Goal: Information Seeking & Learning: Learn about a topic

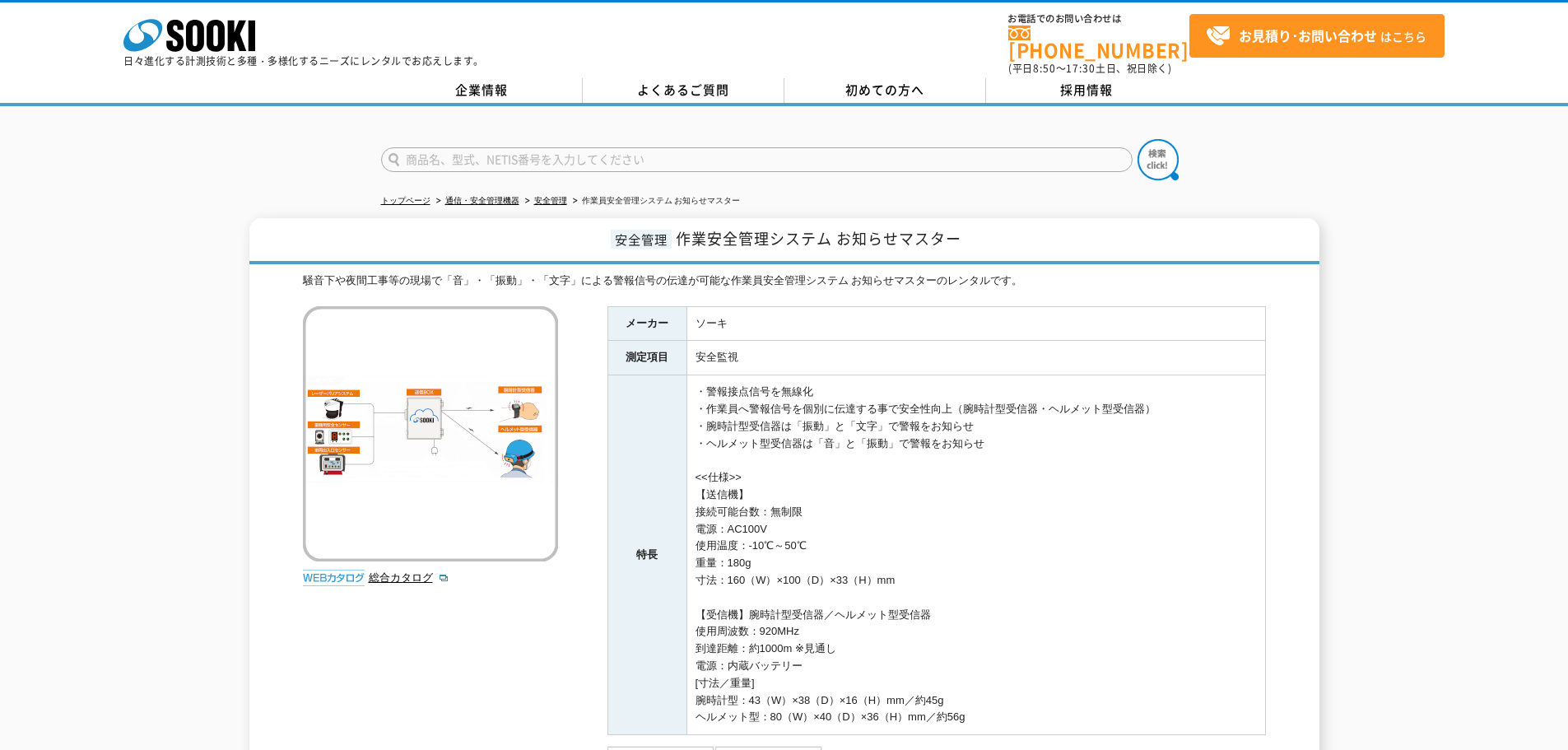
click at [580, 149] on input "text" at bounding box center [756, 160] width 751 height 25
type input "2D"
click at [1154, 164] on img at bounding box center [1158, 160] width 41 height 41
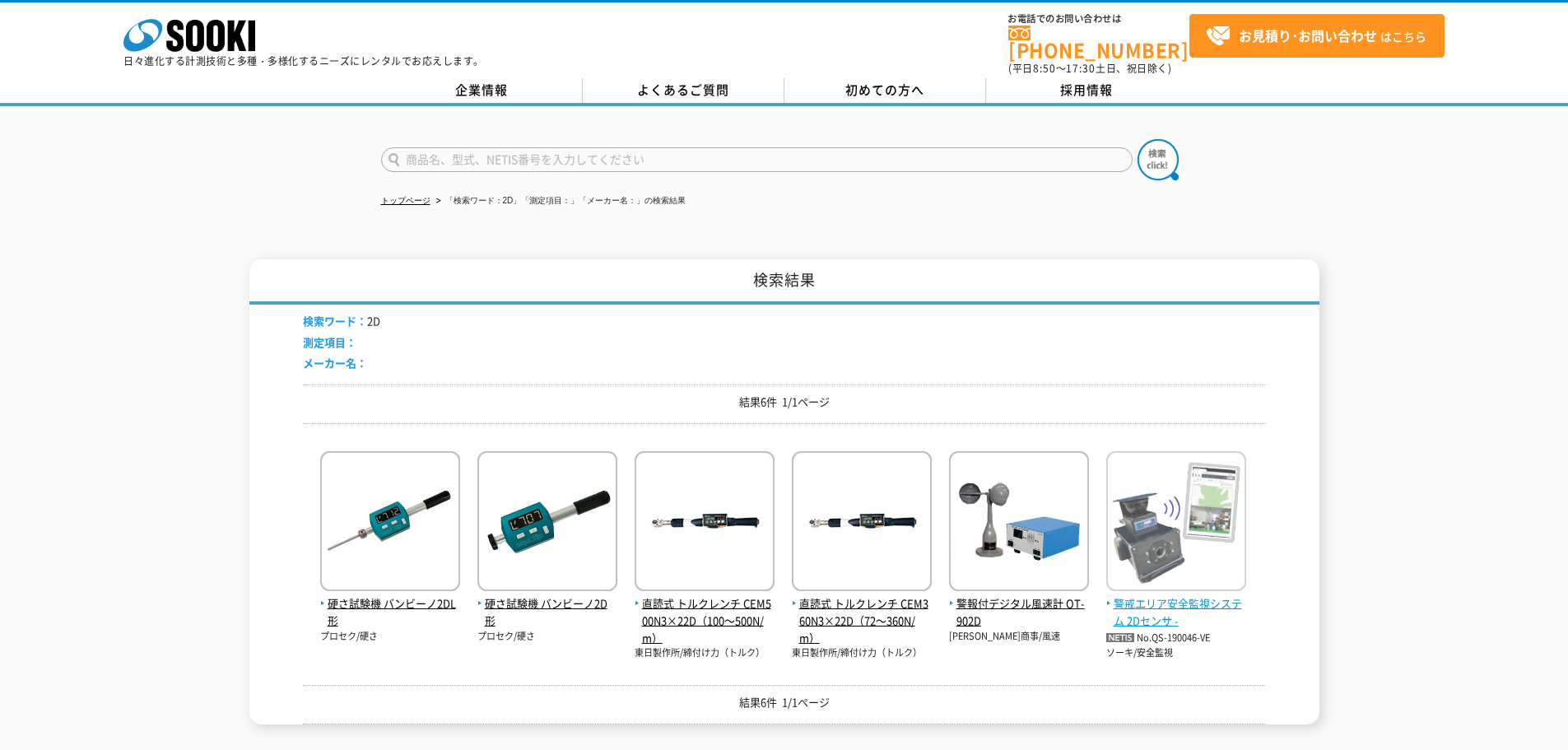
click at [1168, 601] on span "警戒エリア安全監視システム 2Dセンサ -" at bounding box center [1176, 612] width 140 height 35
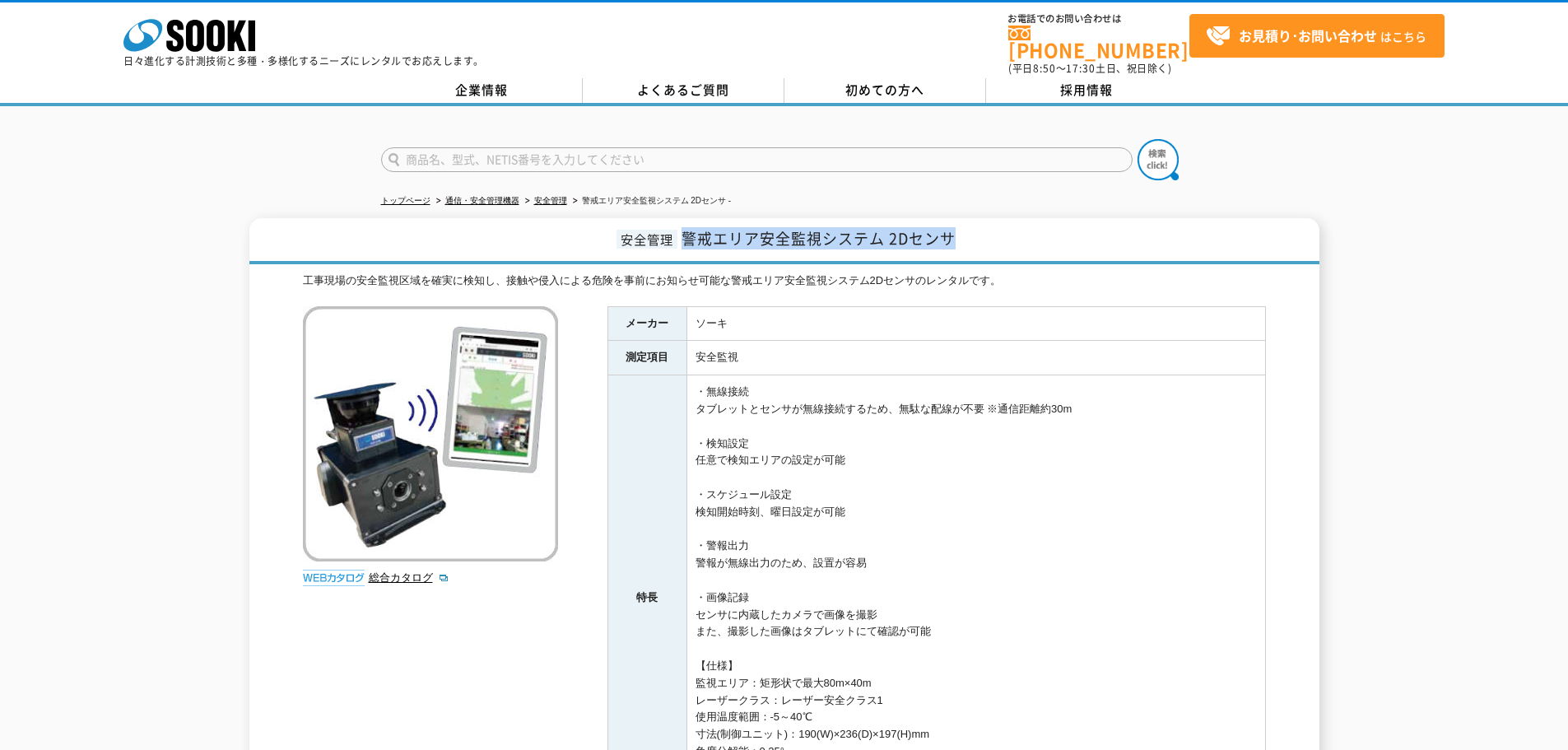
drag, startPoint x: 685, startPoint y: 231, endPoint x: 996, endPoint y: 231, distance: 311.0
click at [996, 231] on h1 "安全管理 警戒エリア安全監視システム 2Dセンサ" at bounding box center [784, 242] width 1070 height 46
copy span "警戒エリア安全監視システム 2Dセンサ"
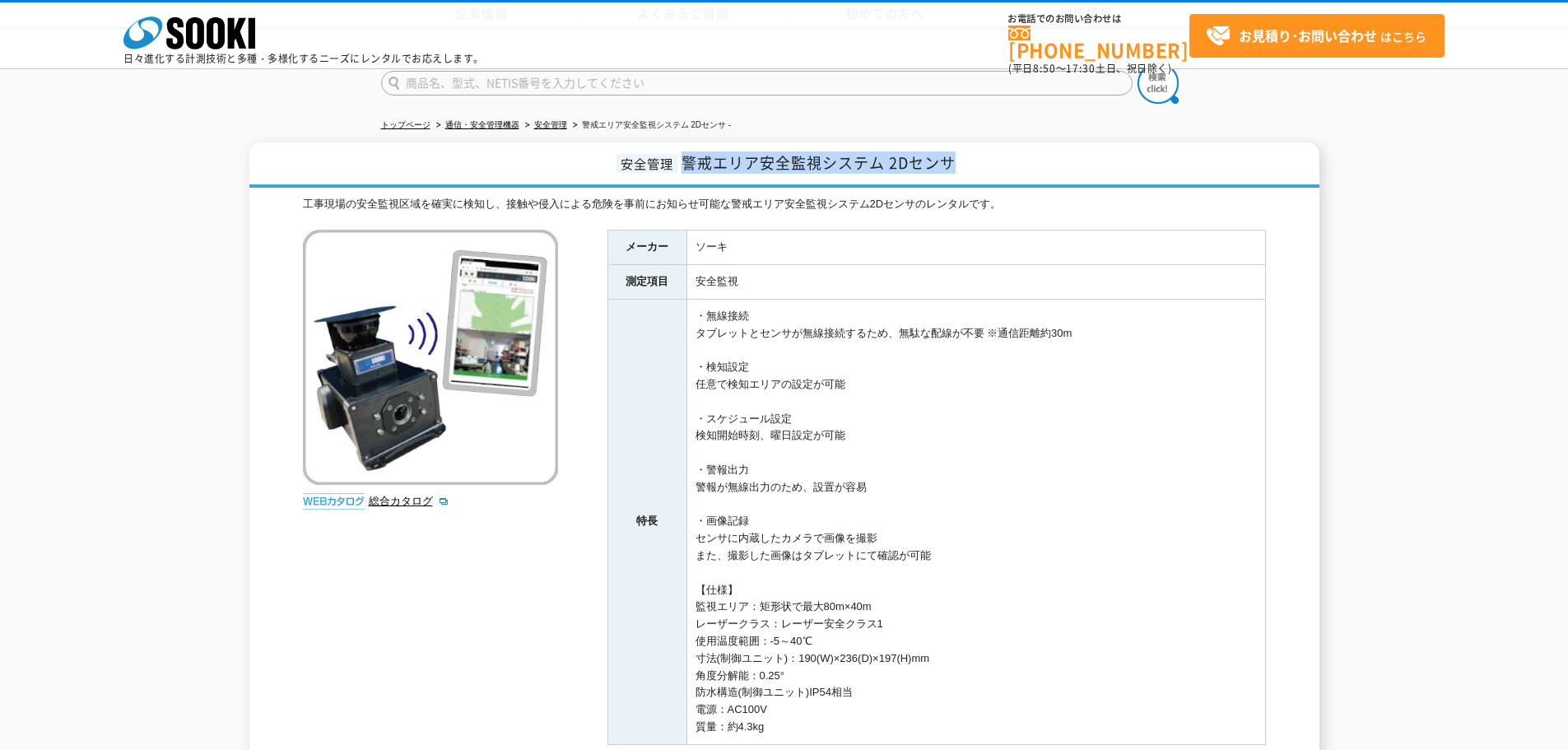
scroll to position [377, 0]
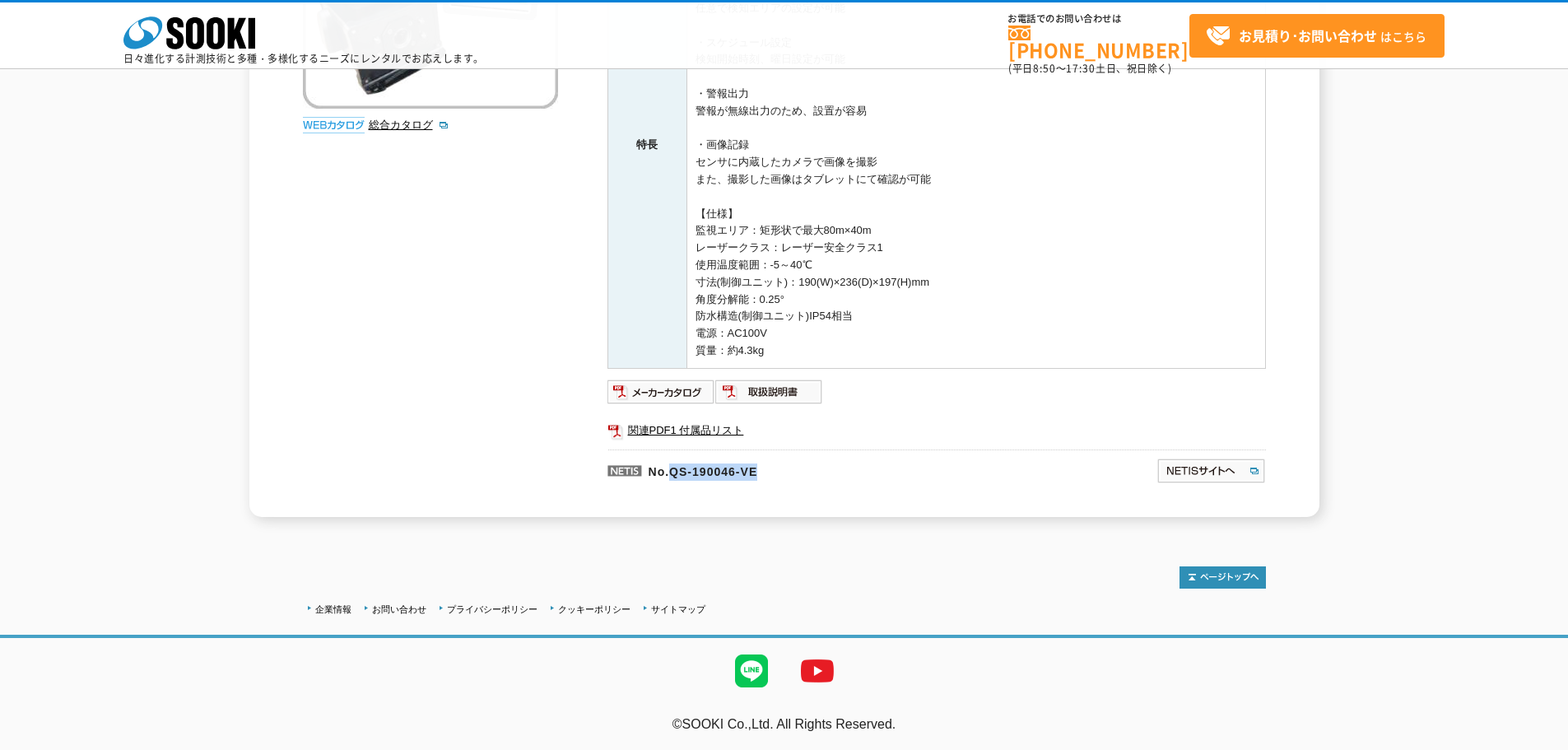
drag, startPoint x: 672, startPoint y: 474, endPoint x: 871, endPoint y: 467, distance: 199.1
click at [871, 467] on p "No.QS-190046-VE" at bounding box center [802, 469] width 390 height 39
copy p "QS-190046-VE"
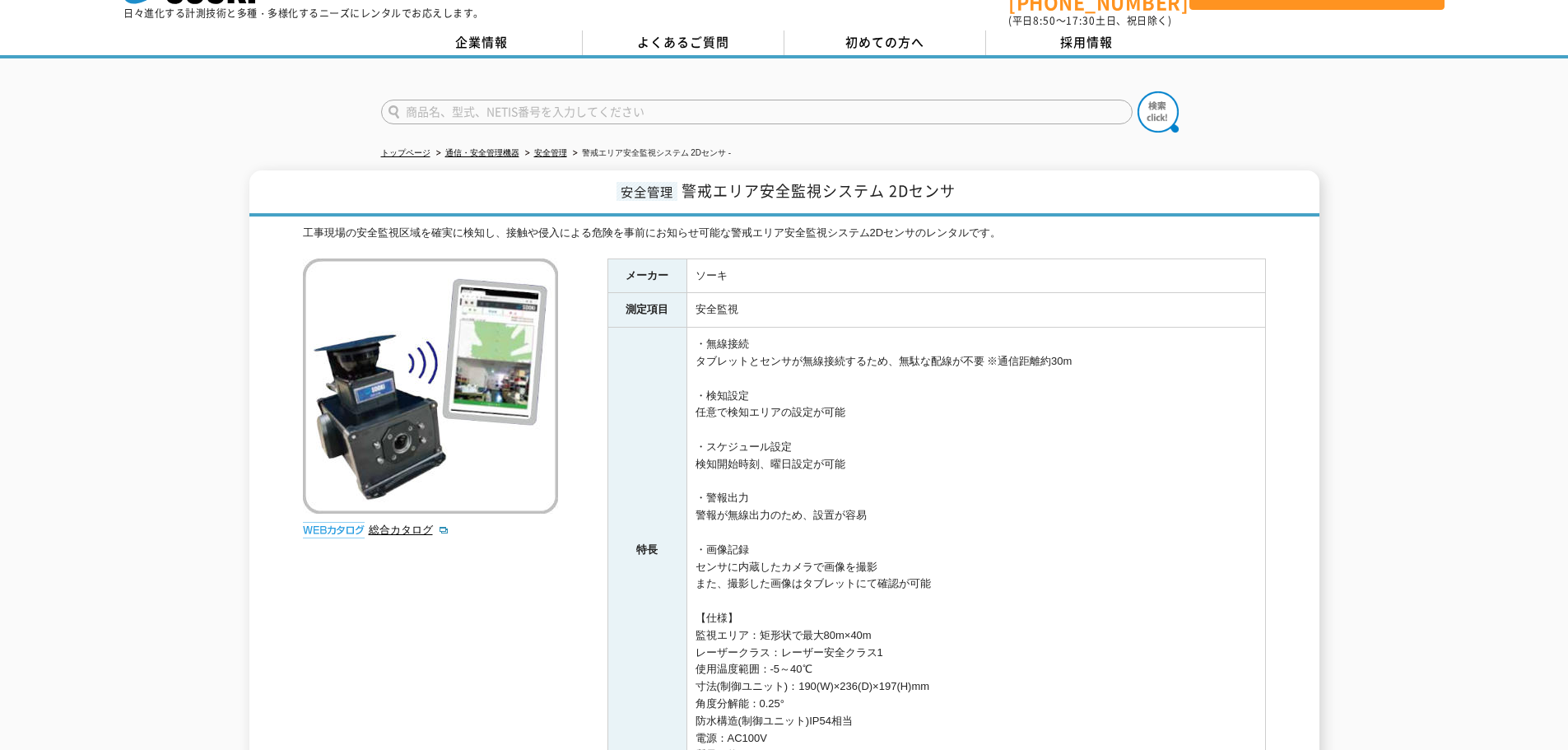
scroll to position [0, 0]
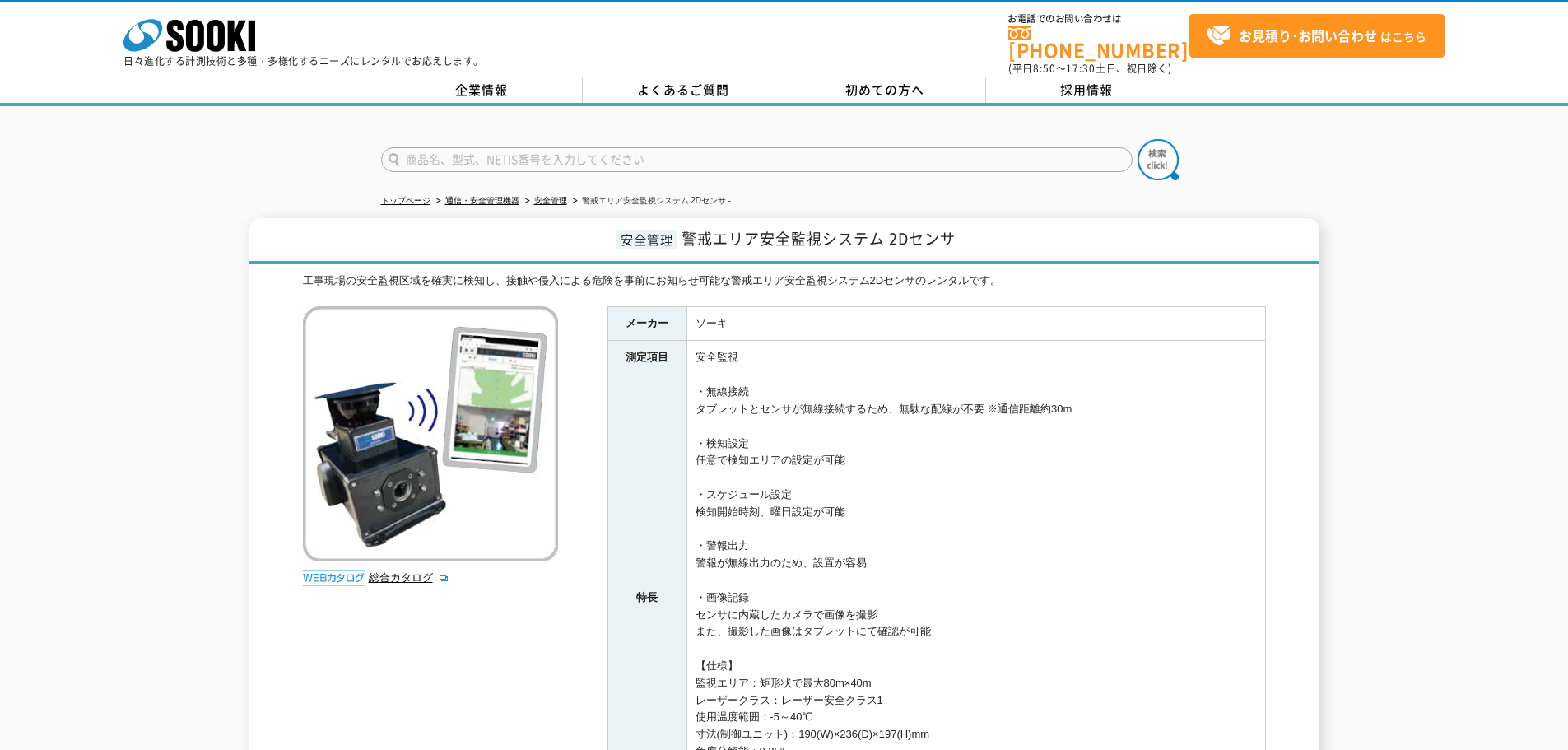
click at [516, 148] on input "text" at bounding box center [756, 160] width 751 height 25
type input "みまわり伝書鳩"
click at [1173, 163] on img at bounding box center [1158, 160] width 41 height 41
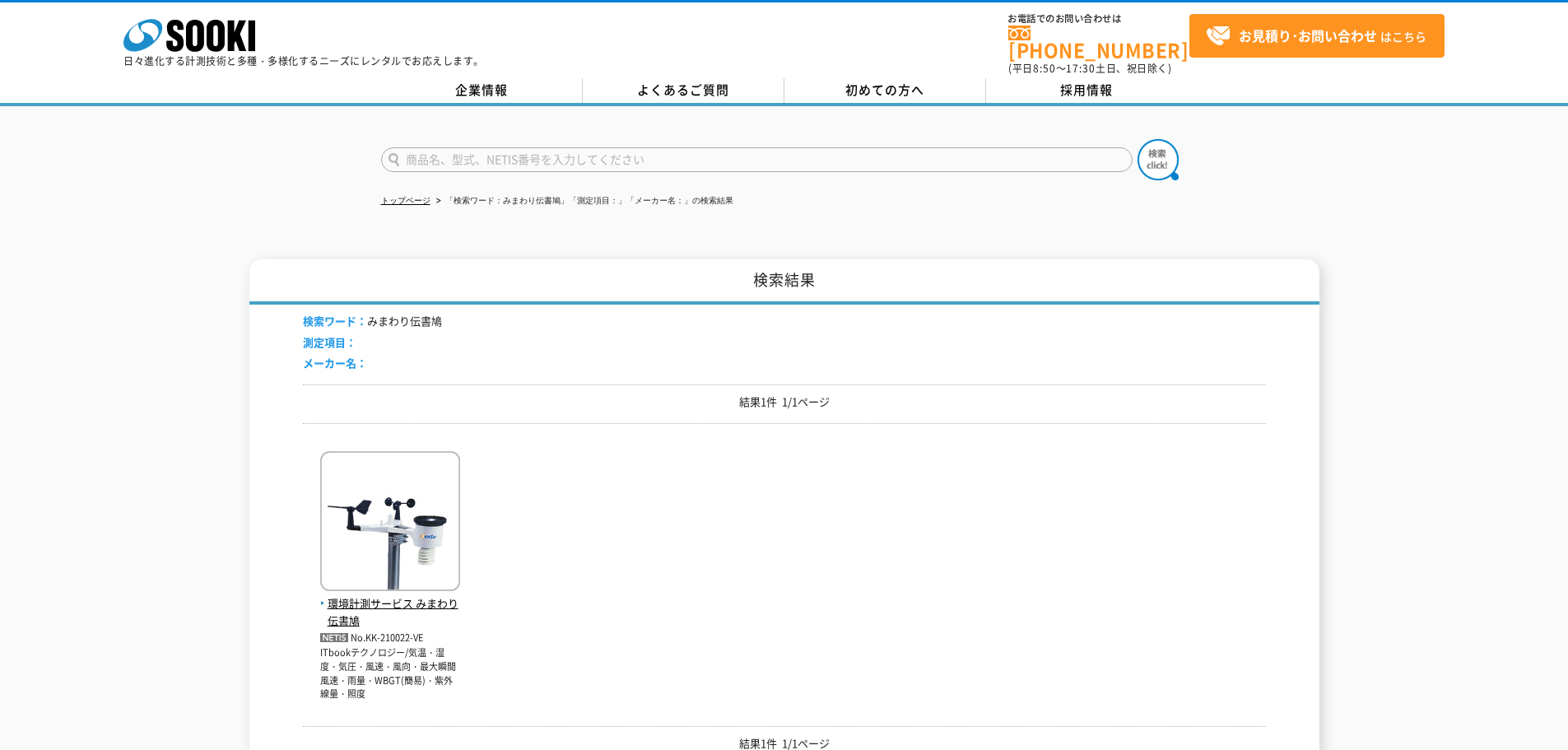
scroll to position [165, 0]
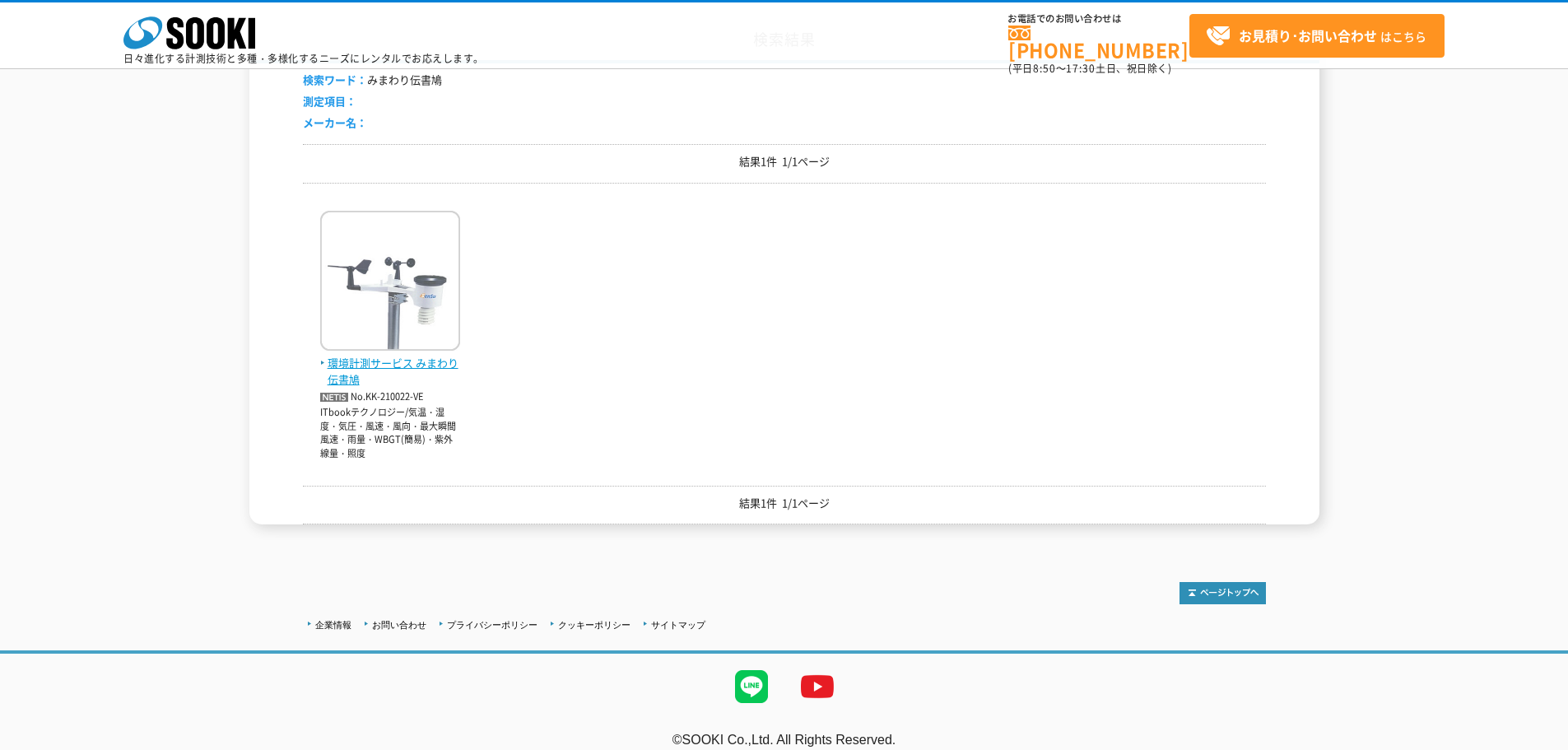
click at [417, 361] on span "環境計測サービス みまわり伝書鳩" at bounding box center [390, 372] width 140 height 35
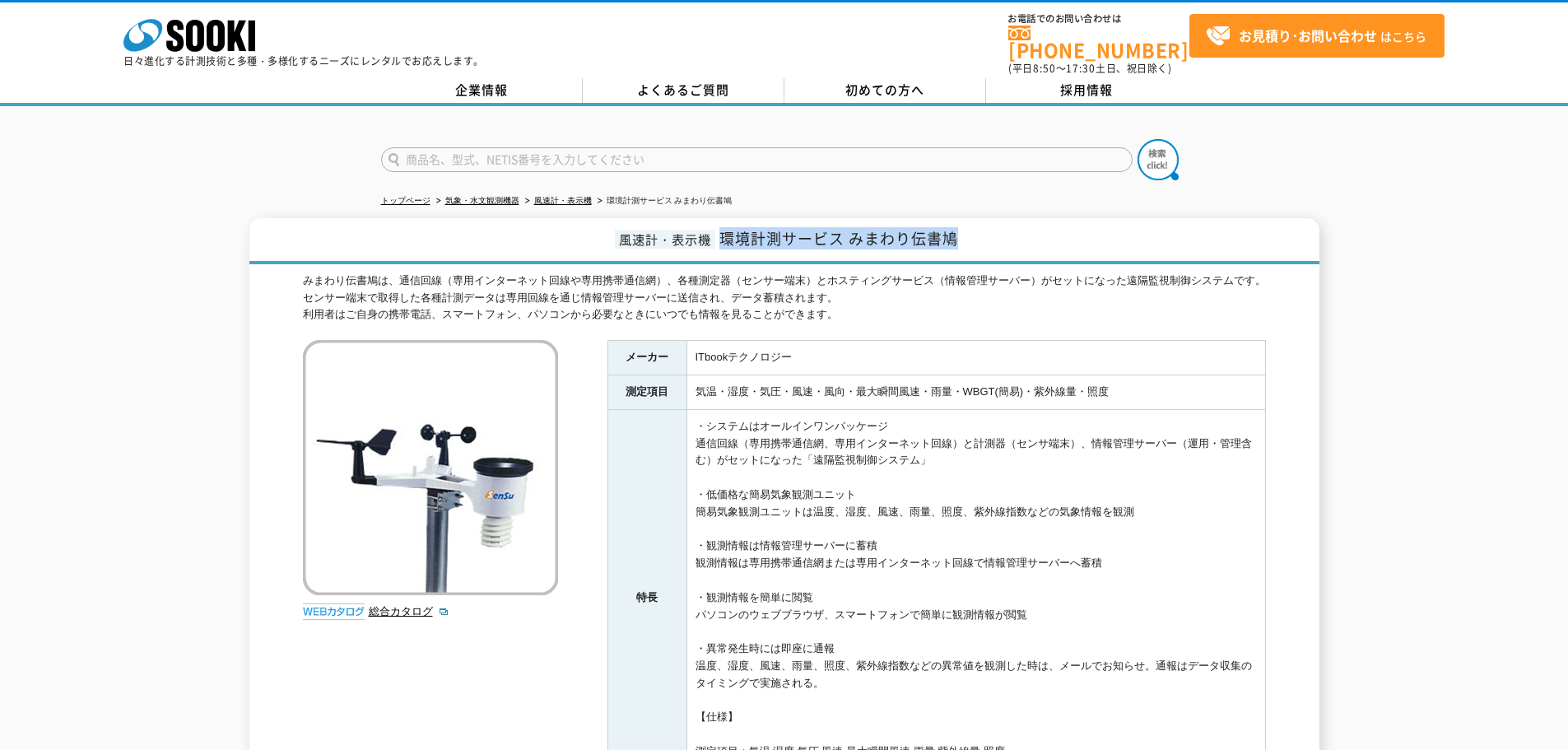
drag, startPoint x: 723, startPoint y: 230, endPoint x: 1052, endPoint y: 233, distance: 329.0
click at [1052, 233] on h1 "風速計・表示機 環境計測サービス みまわり伝書鳩" at bounding box center [784, 242] width 1070 height 46
copy span "環境計測サービス みまわり伝書鳩"
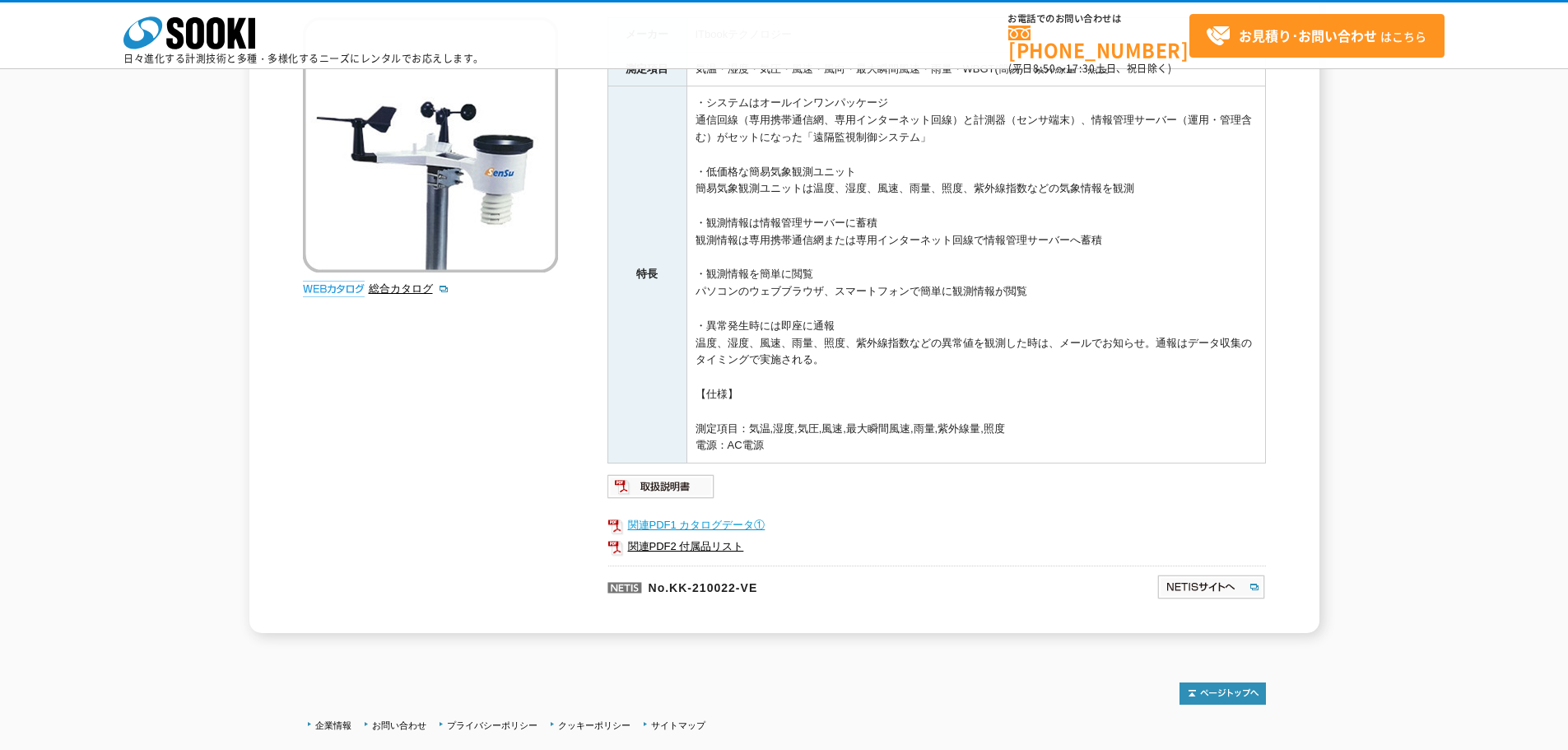
scroll to position [365, 0]
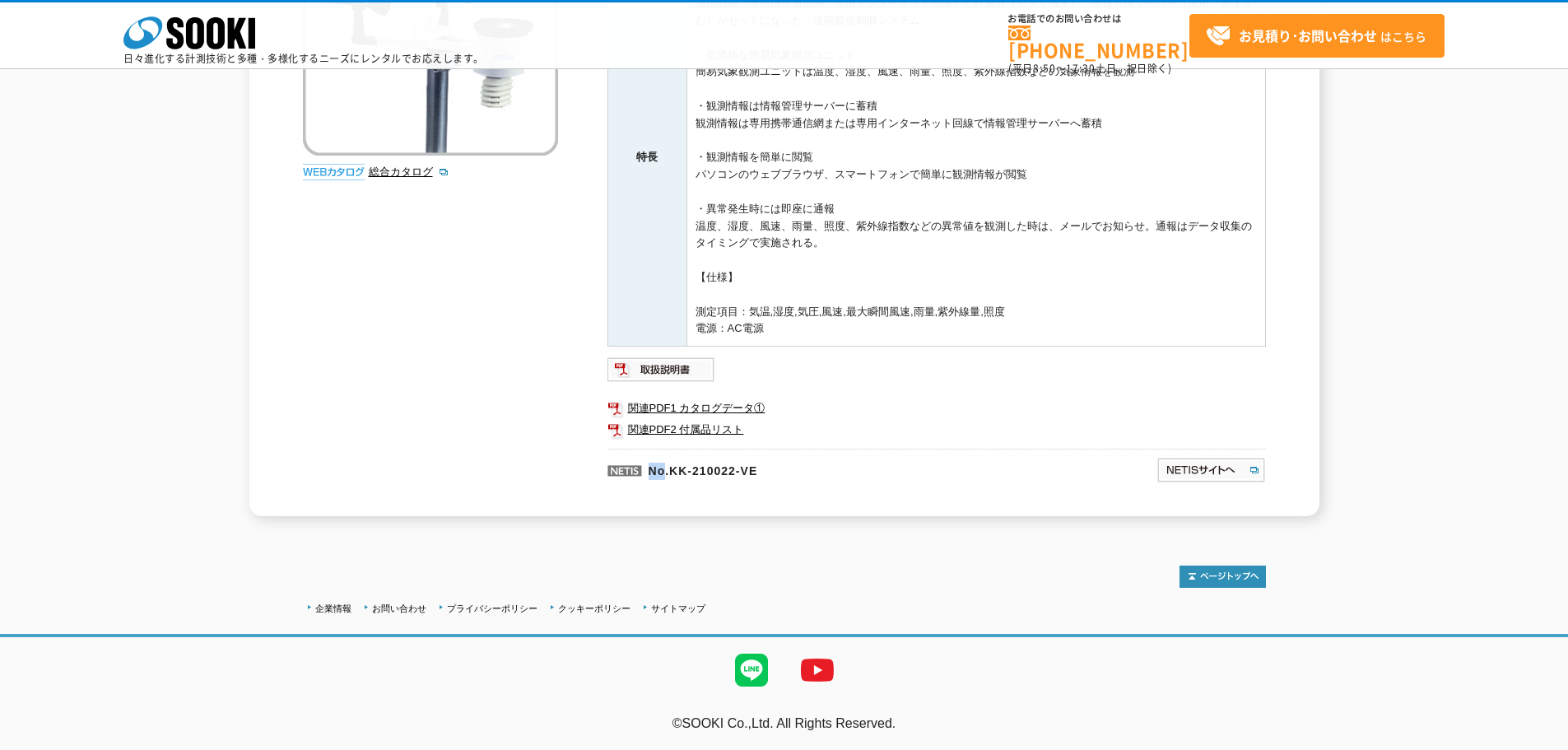
drag, startPoint x: 646, startPoint y: 466, endPoint x: 662, endPoint y: 466, distance: 16.0
click at [662, 466] on p "No.KK-210022-VE" at bounding box center [802, 468] width 390 height 39
click at [660, 466] on p "No.KK-210022-VE" at bounding box center [802, 468] width 390 height 39
click at [656, 466] on p "No.KK-210022-VE" at bounding box center [802, 468] width 390 height 39
click at [647, 466] on p "No.KK-210022-VE" at bounding box center [802, 468] width 390 height 39
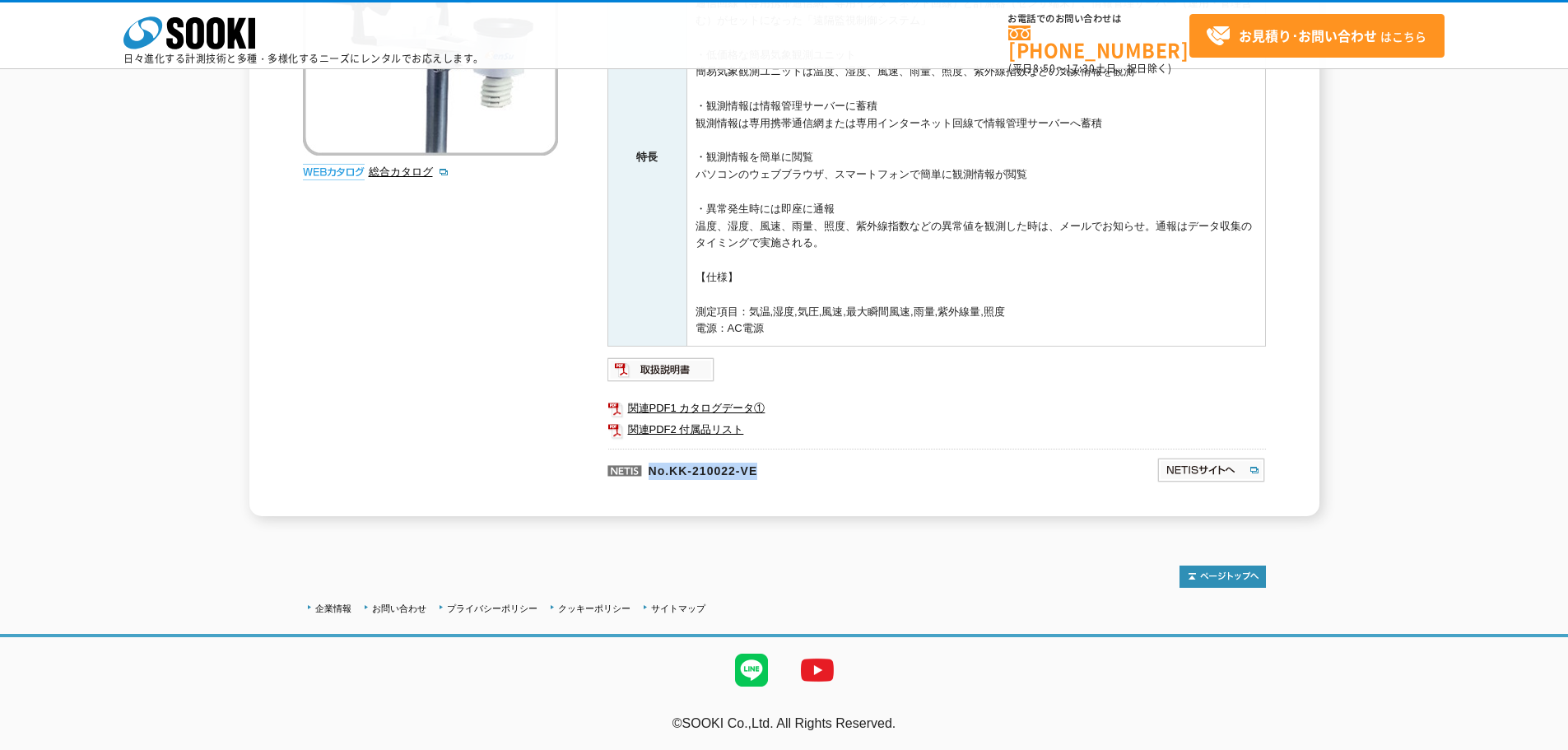
drag, startPoint x: 650, startPoint y: 470, endPoint x: 901, endPoint y: 470, distance: 251.0
click at [901, 470] on p "No.KK-210022-VE" at bounding box center [802, 468] width 390 height 39
copy p "No.KK-210022-VE"
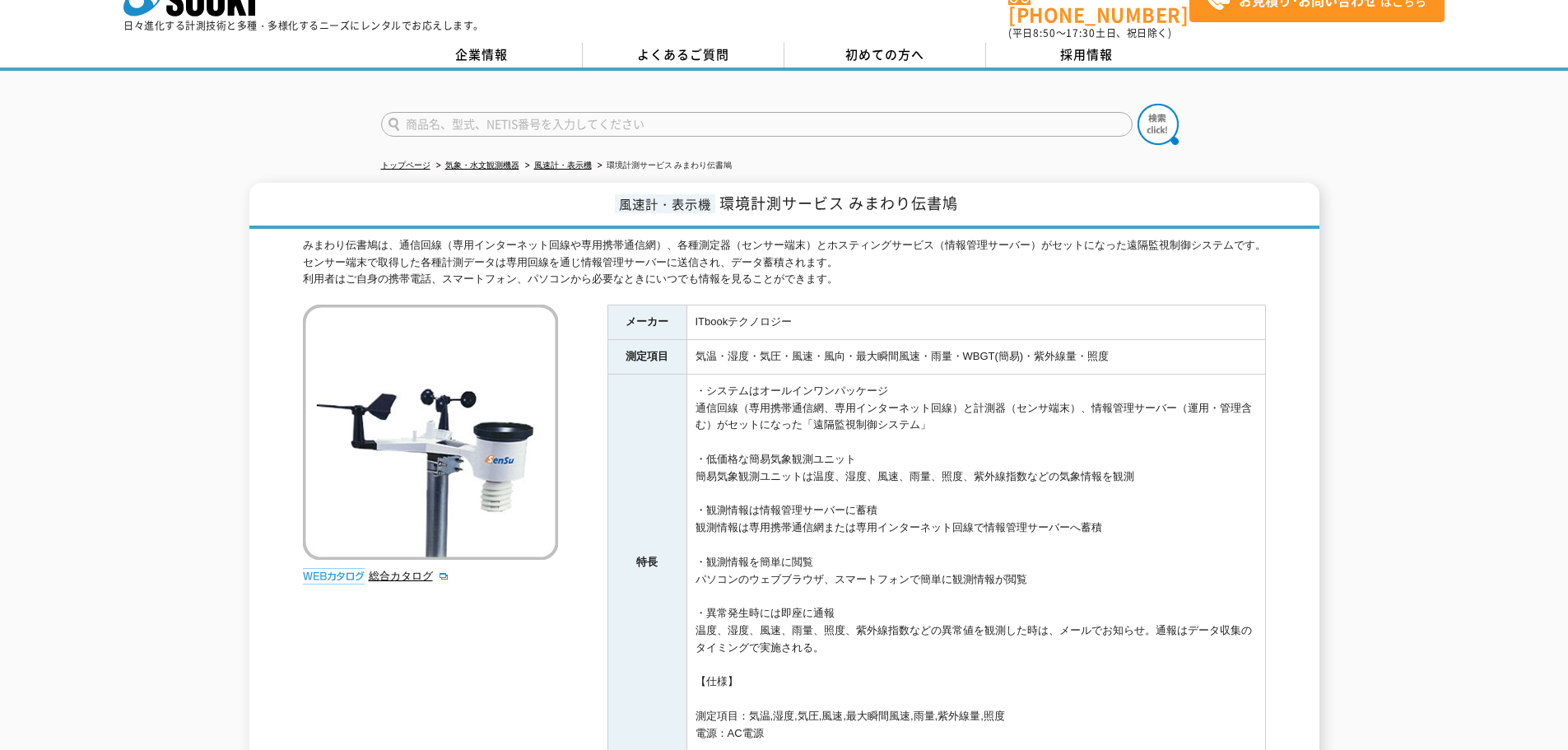
scroll to position [0, 0]
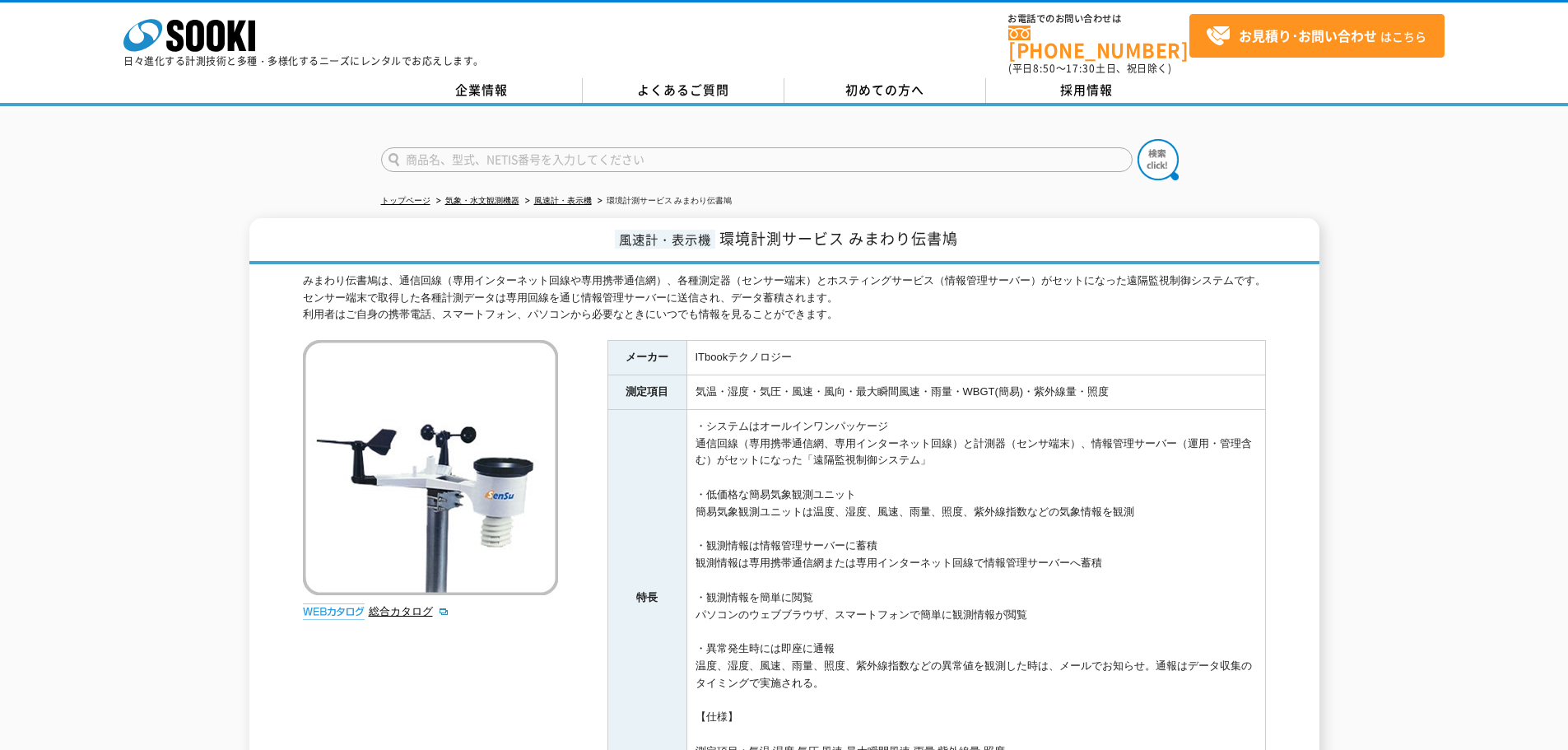
click at [521, 147] on input "text" at bounding box center [756, 160] width 751 height 25
type input "おくだけ"
click at [1153, 150] on img at bounding box center [1158, 160] width 41 height 41
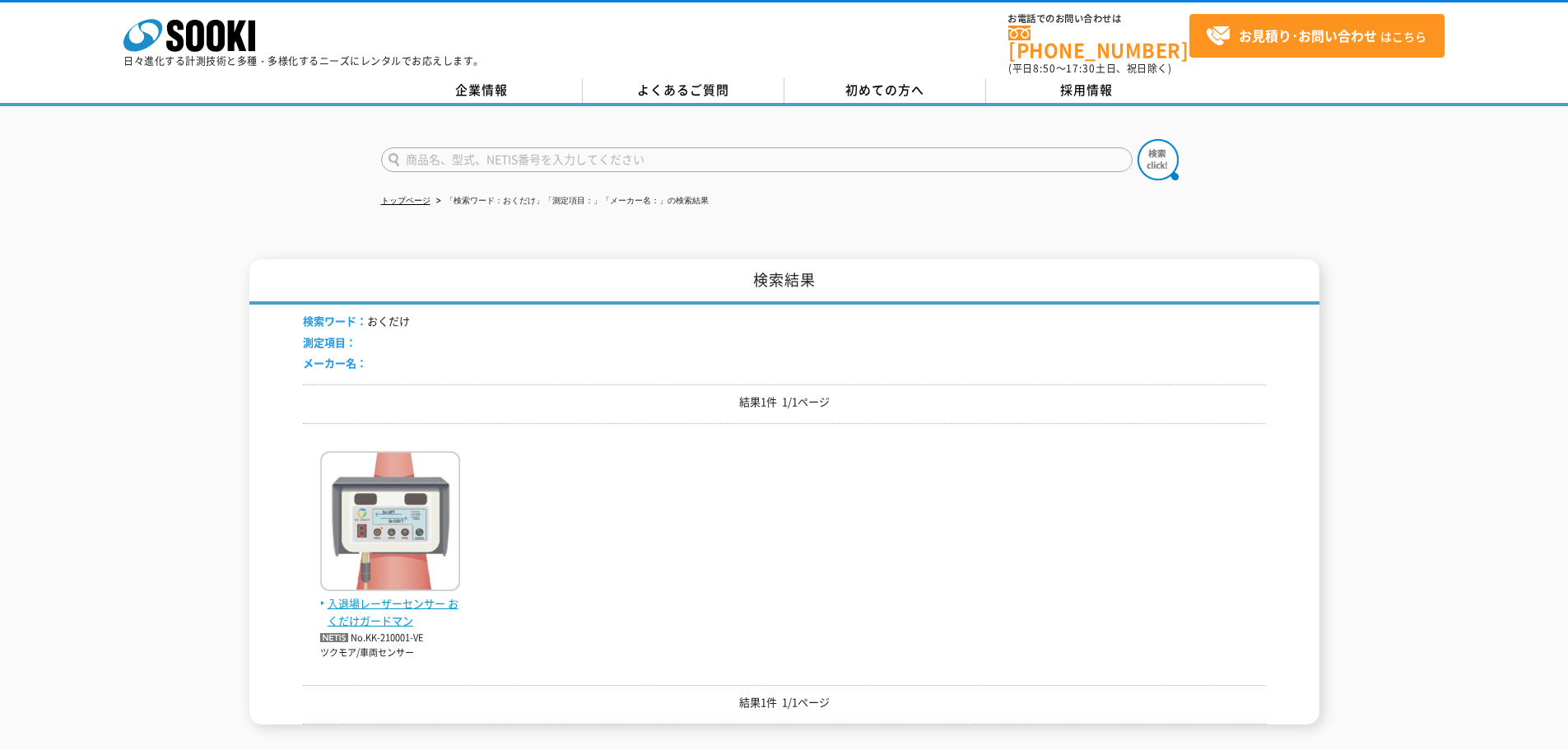
click at [371, 595] on span "入退場レーザーセンサー おくだけガードマン" at bounding box center [390, 612] width 140 height 35
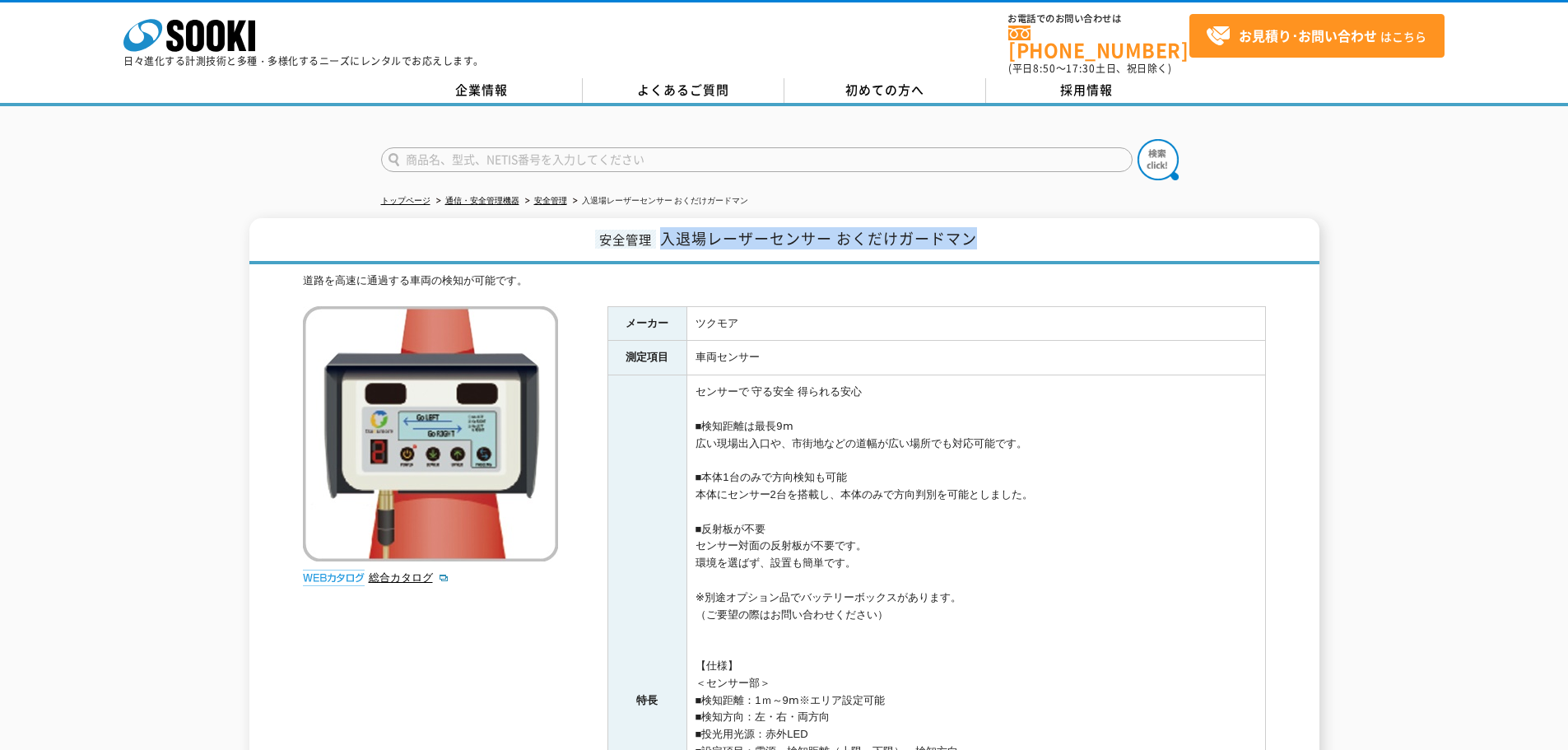
drag, startPoint x: 661, startPoint y: 229, endPoint x: 1041, endPoint y: 229, distance: 380.0
click at [1041, 229] on h1 "安全管理 入退場レーザーセンサー おくだけガードマン" at bounding box center [784, 242] width 1070 height 46
copy span "入退場レーザーセンサー おくだけガードマン"
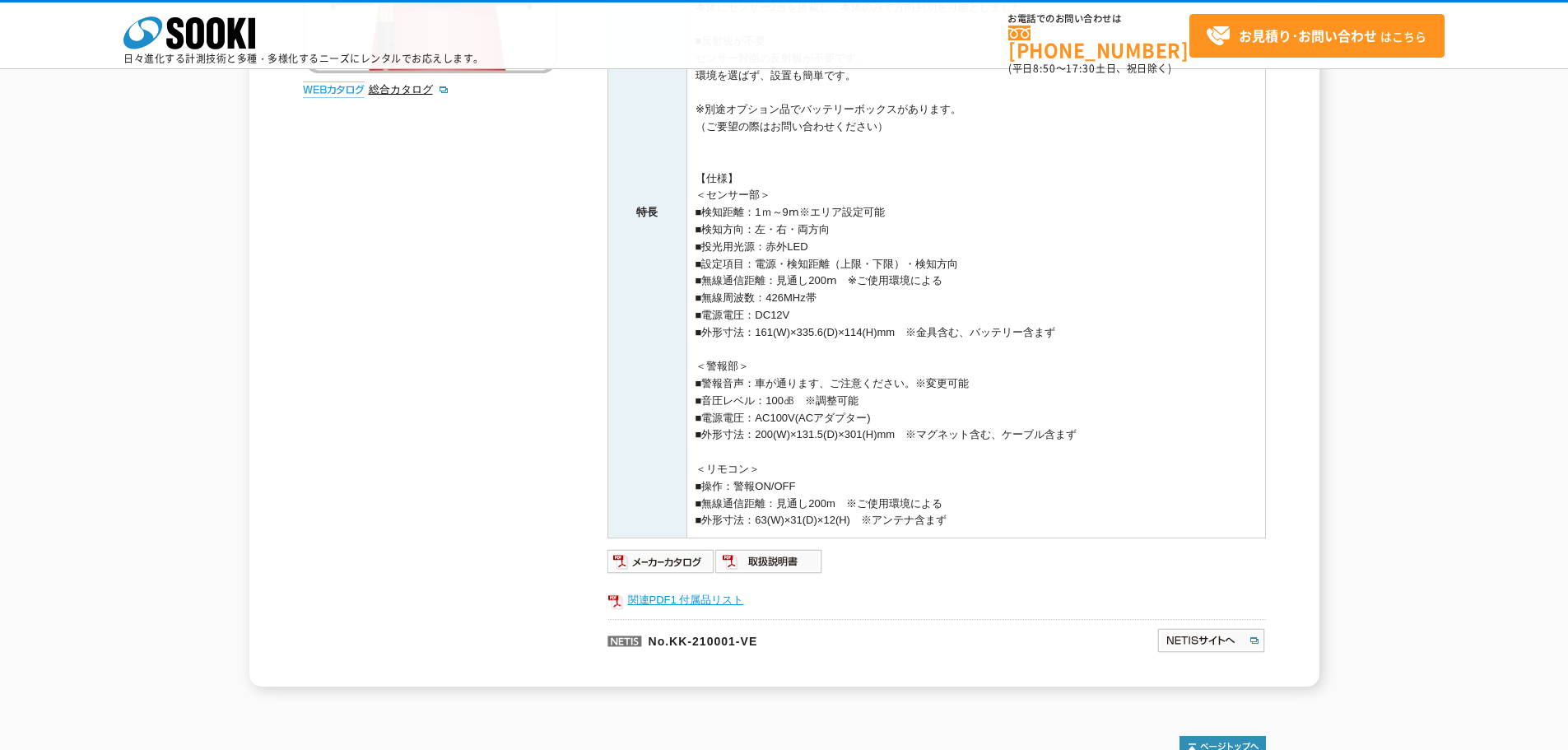
scroll to position [583, 0]
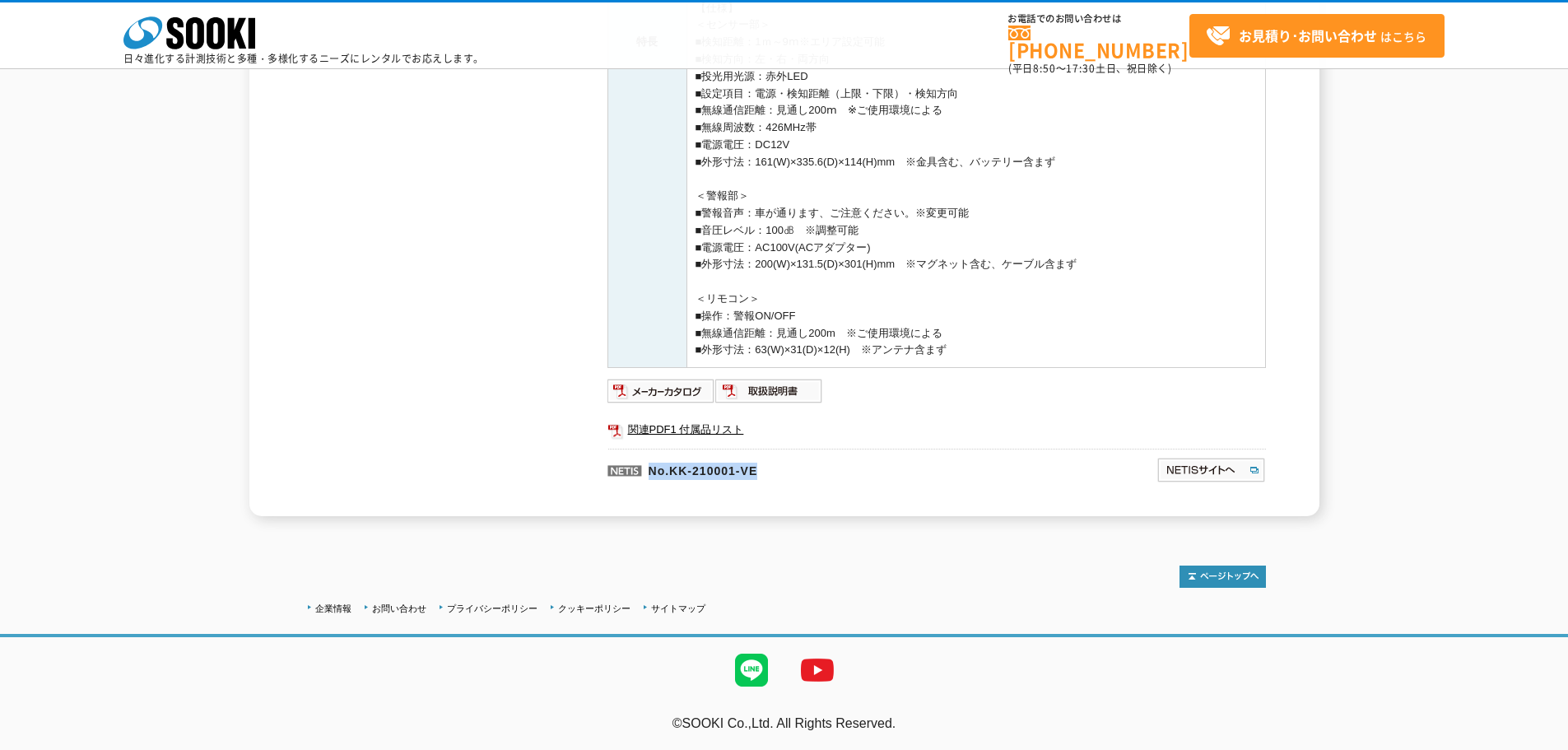
drag, startPoint x: 649, startPoint y: 466, endPoint x: 879, endPoint y: 466, distance: 230.0
click at [879, 466] on p "No.KK-210001-VE" at bounding box center [802, 468] width 390 height 39
copy p "No.KK-210001-VE"
